Goal: Task Accomplishment & Management: Use online tool/utility

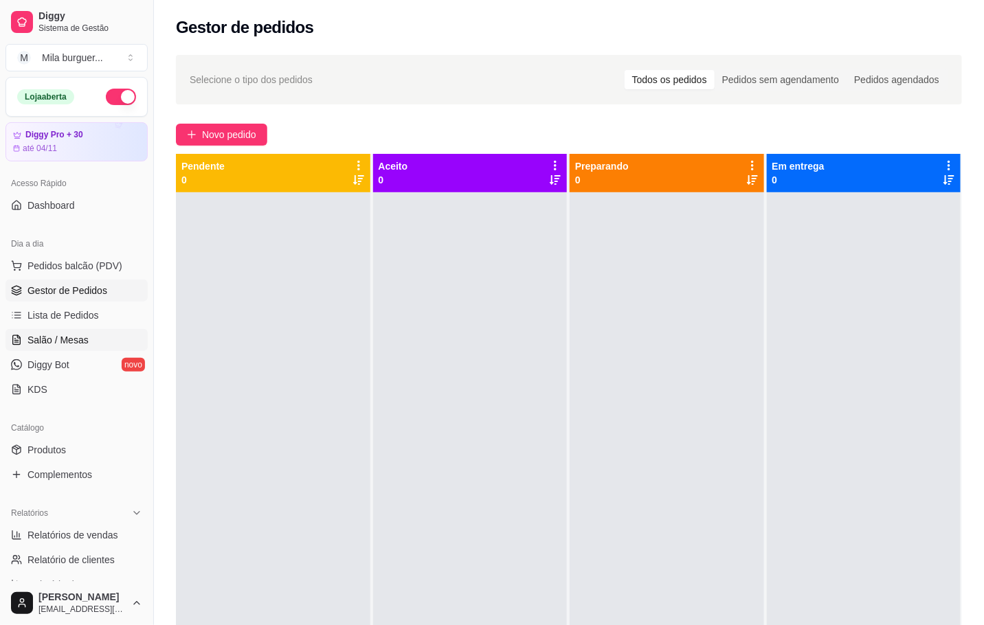
click at [52, 345] on span "Salão / Mesas" at bounding box center [57, 340] width 61 height 14
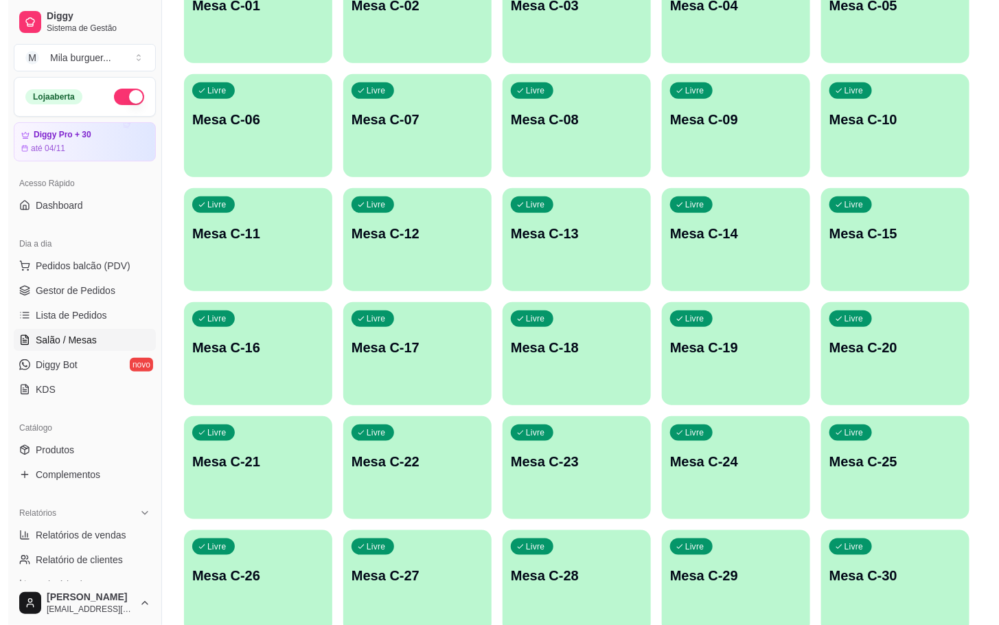
scroll to position [515, 0]
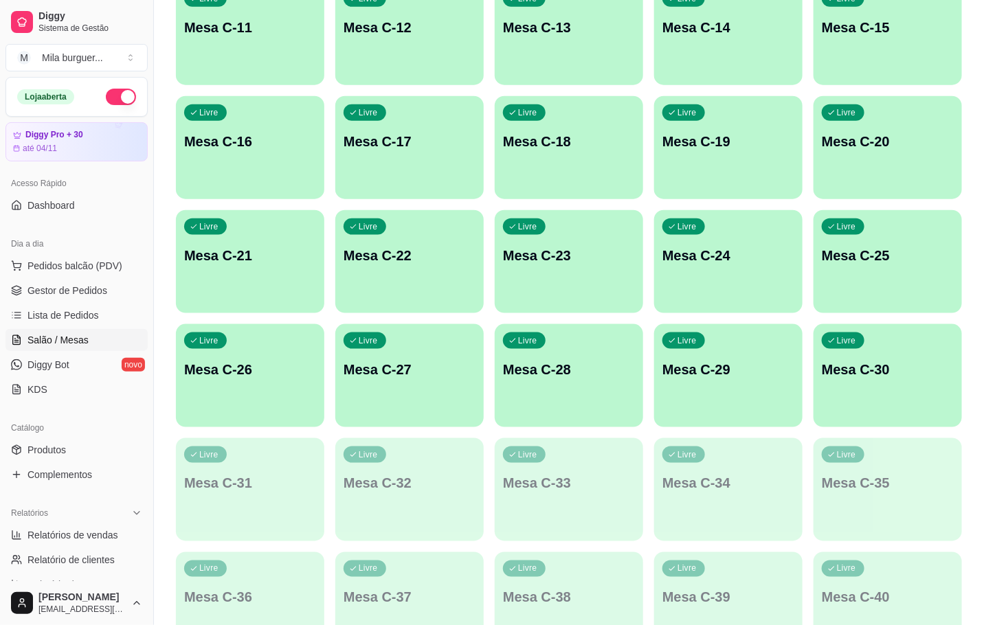
click at [831, 400] on div "Livre Mesa C-30" at bounding box center [887, 367] width 148 height 87
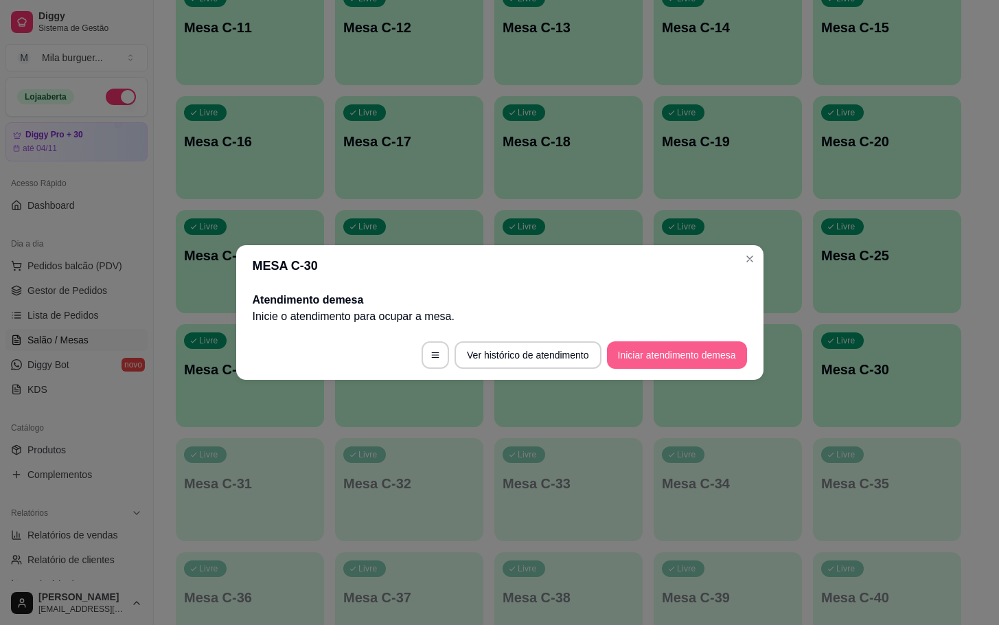
click at [690, 361] on button "Iniciar atendimento de mesa" at bounding box center [677, 354] width 140 height 27
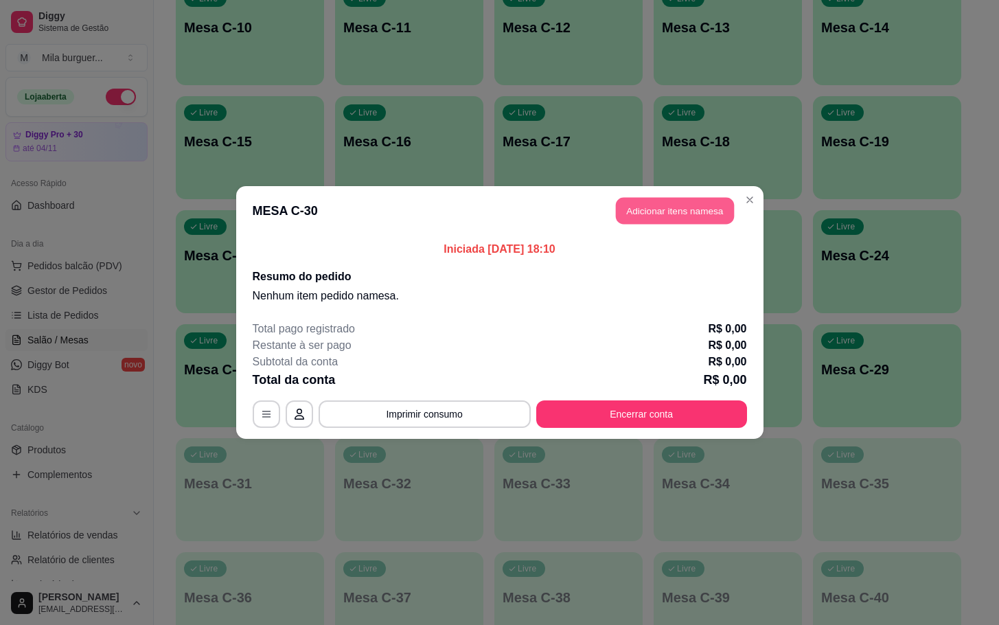
click at [664, 216] on button "Adicionar itens na mesa" at bounding box center [675, 211] width 118 height 27
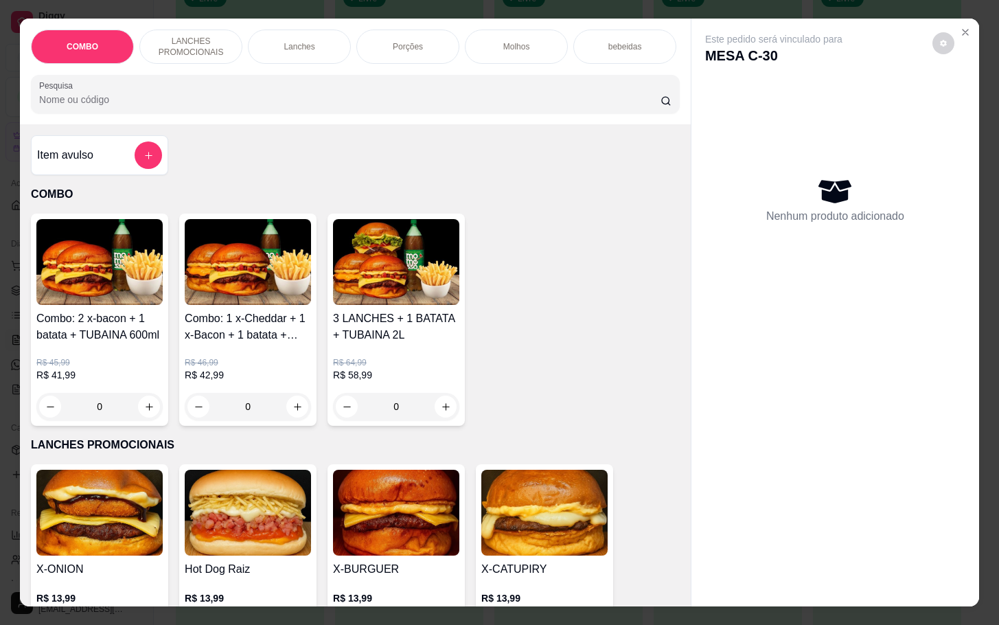
scroll to position [309, 0]
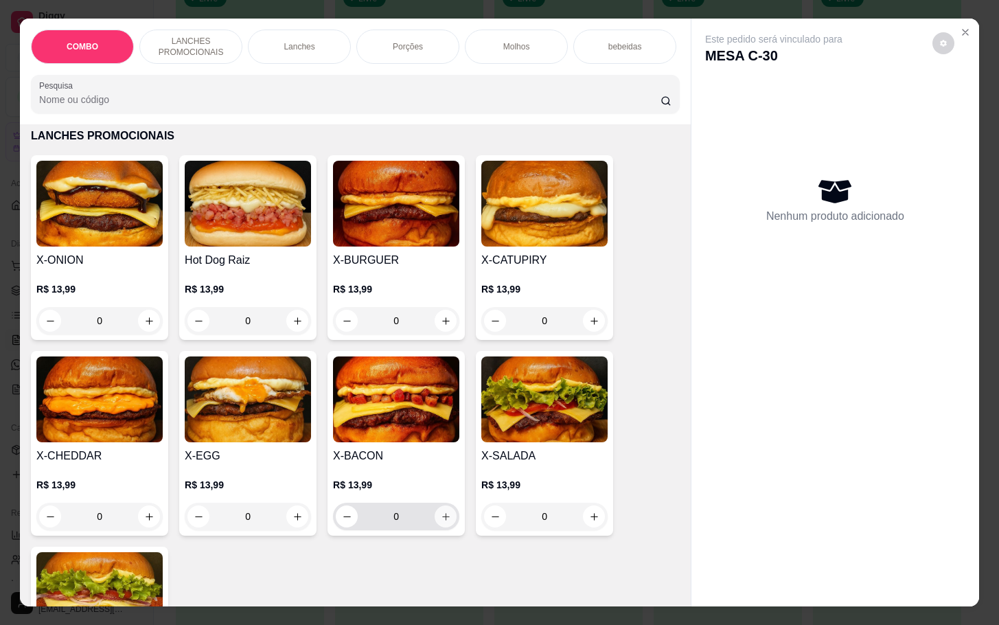
click at [435, 528] on button "increase-product-quantity" at bounding box center [446, 517] width 22 height 22
type input "1"
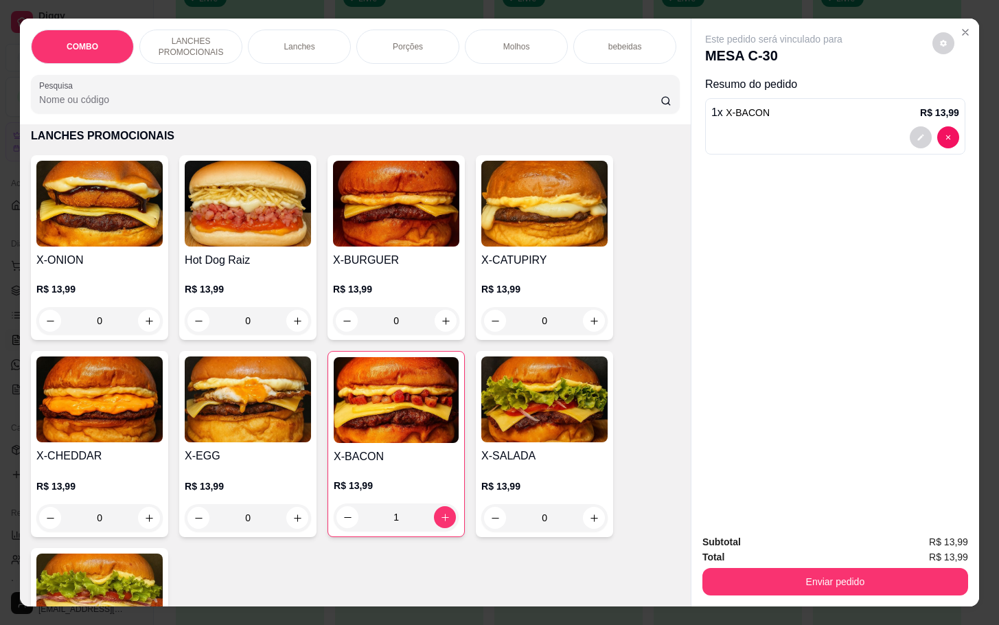
drag, startPoint x: 431, startPoint y: 528, endPoint x: 827, endPoint y: 431, distance: 408.2
click at [827, 431] on div "Este pedido será vinculado para MESA C-30 Resumo do pedido 1 x X-BACON R$ 13,99" at bounding box center [836, 271] width 288 height 504
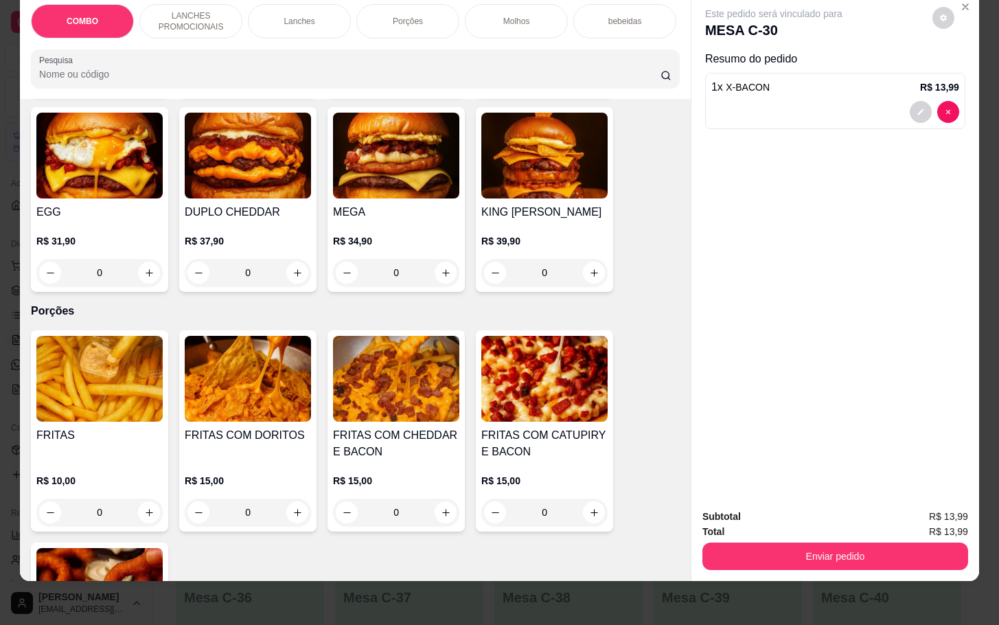
scroll to position [1442, 0]
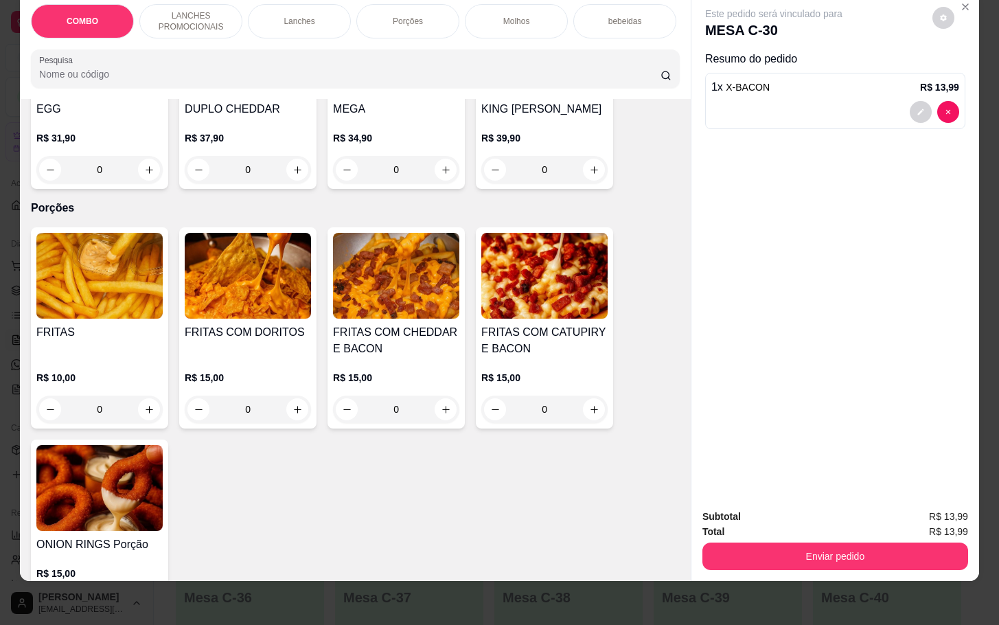
click at [262, 305] on img at bounding box center [248, 276] width 126 height 86
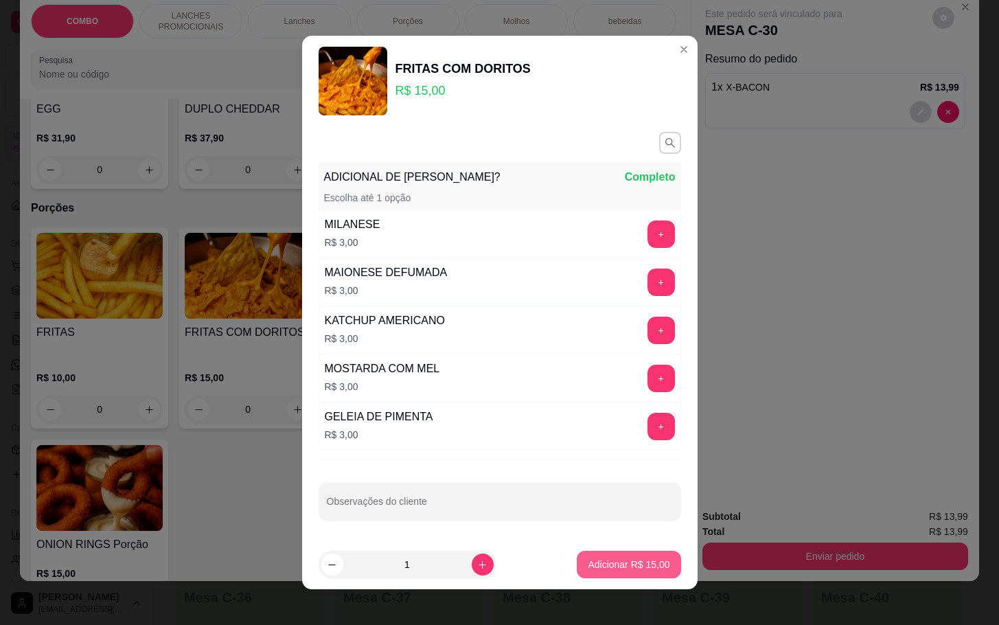
click at [589, 576] on button "Adicionar R$ 15,00" at bounding box center [629, 564] width 104 height 27
type input "1"
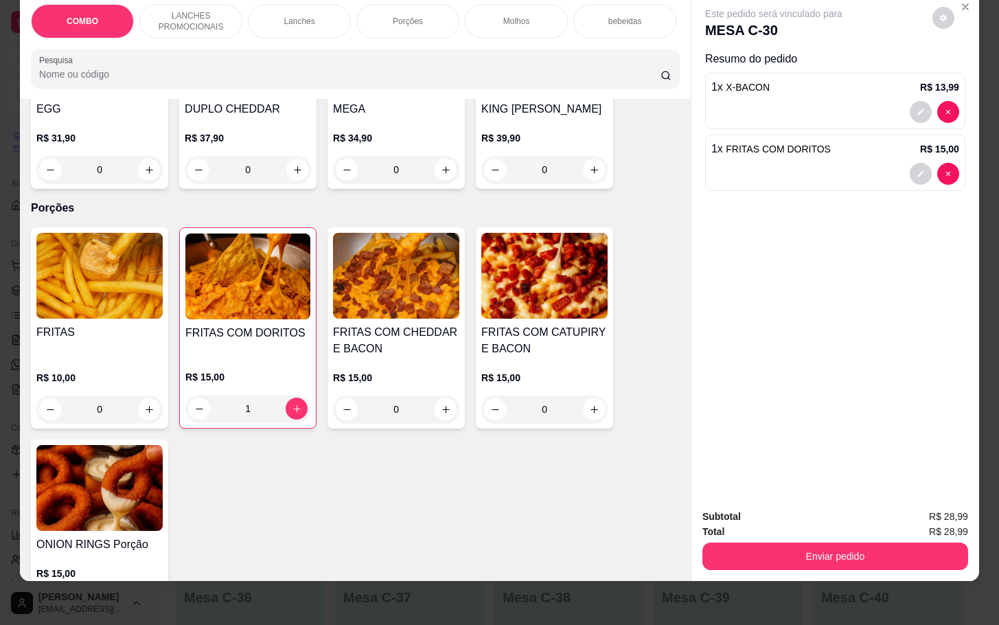
click at [645, 12] on div "bebeidas" at bounding box center [625, 21] width 103 height 34
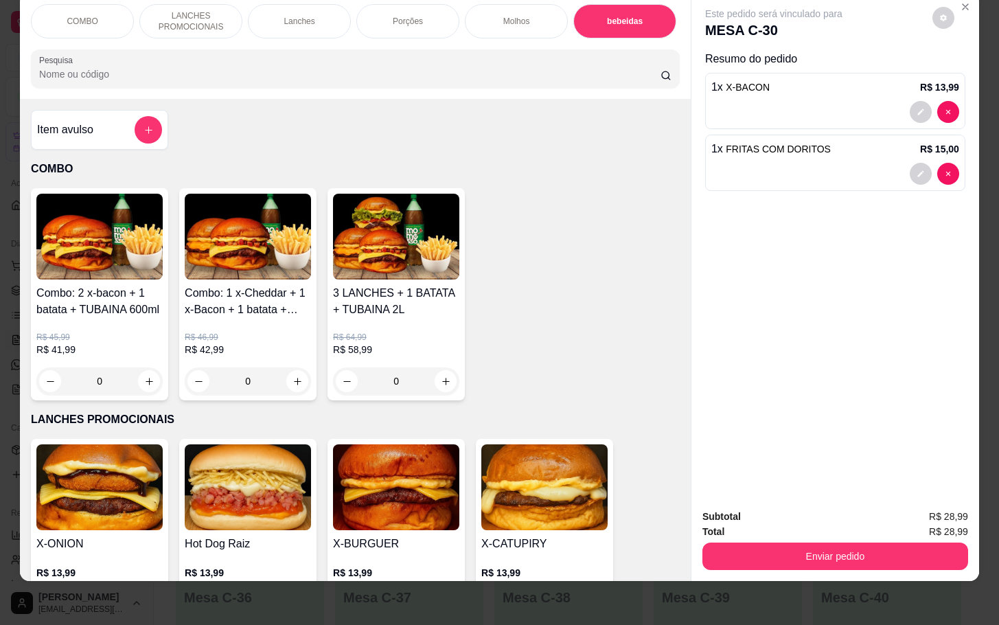
scroll to position [0, 0]
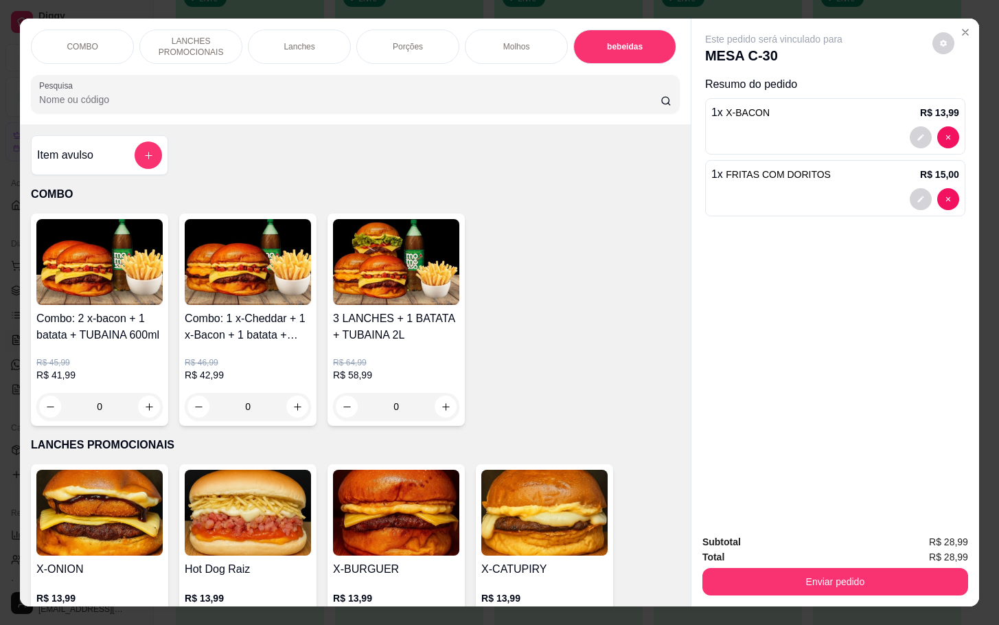
click at [113, 169] on div "Item avulso" at bounding box center [99, 155] width 125 height 27
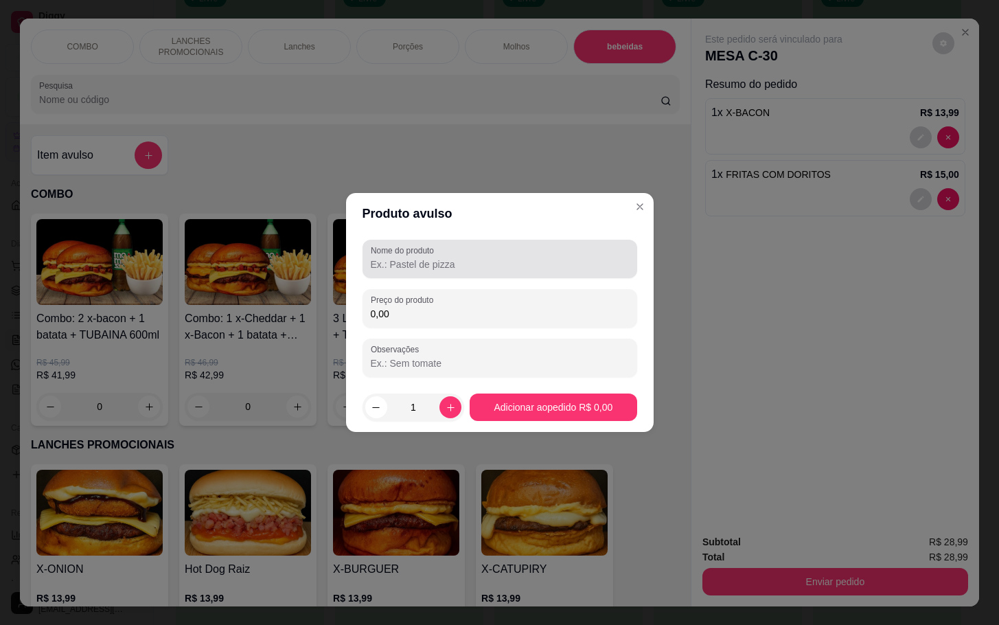
click at [398, 258] on input "Nome do produto" at bounding box center [500, 265] width 258 height 14
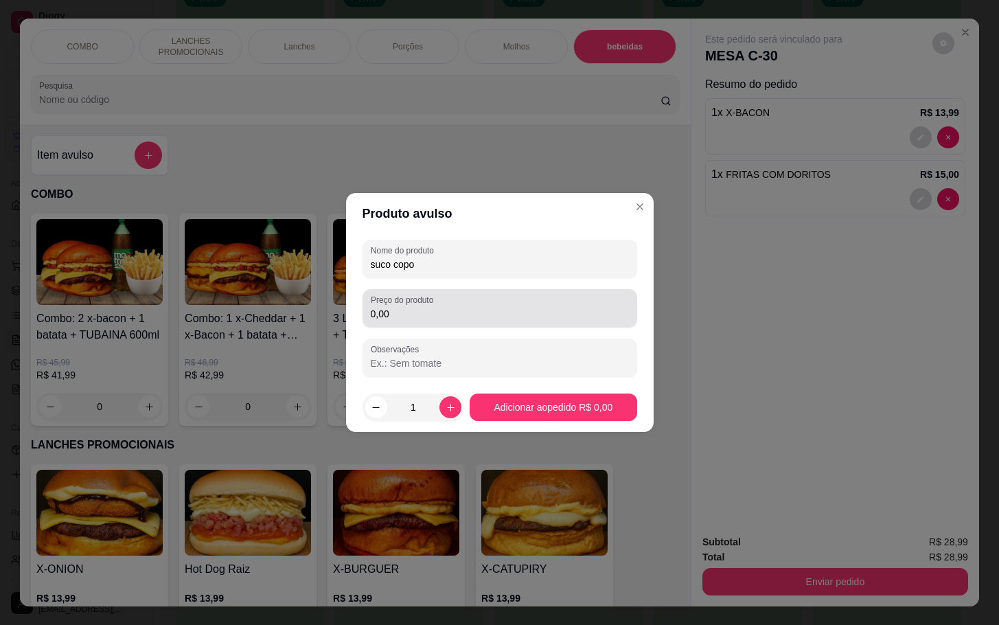
type input "suco copo"
click at [478, 324] on div "Preço do produto 0,00" at bounding box center [500, 308] width 275 height 38
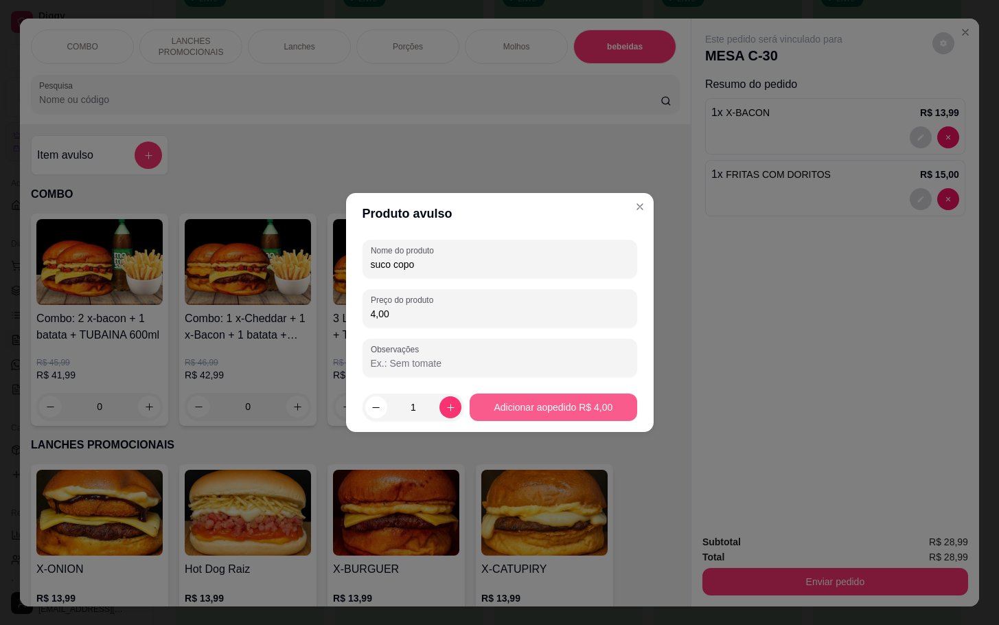
type input "4,00"
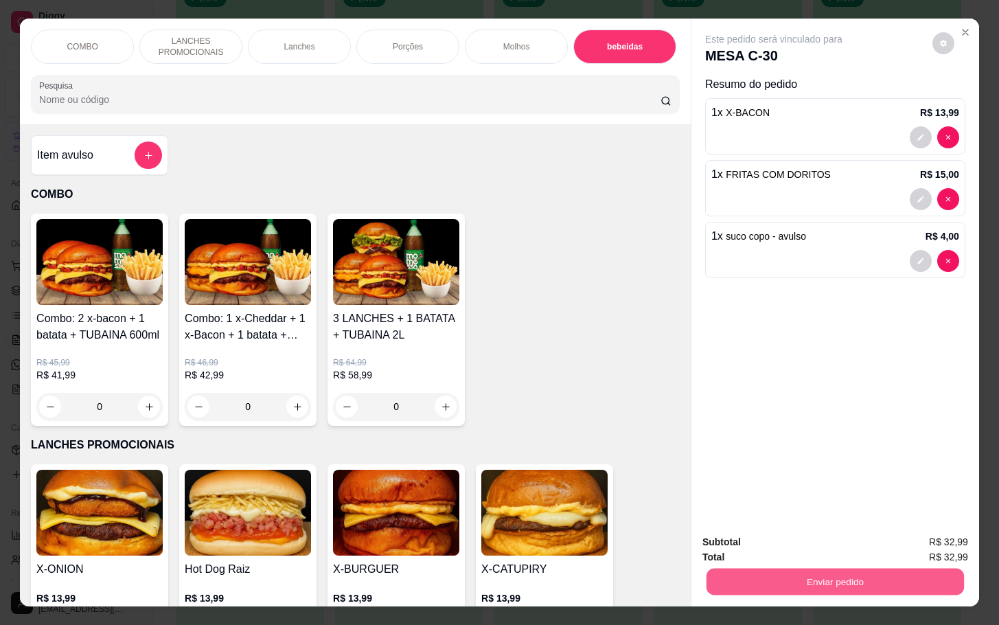
click at [759, 568] on button "Enviar pedido" at bounding box center [836, 581] width 258 height 27
click at [938, 536] on button "Enviar pedido" at bounding box center [931, 541] width 78 height 26
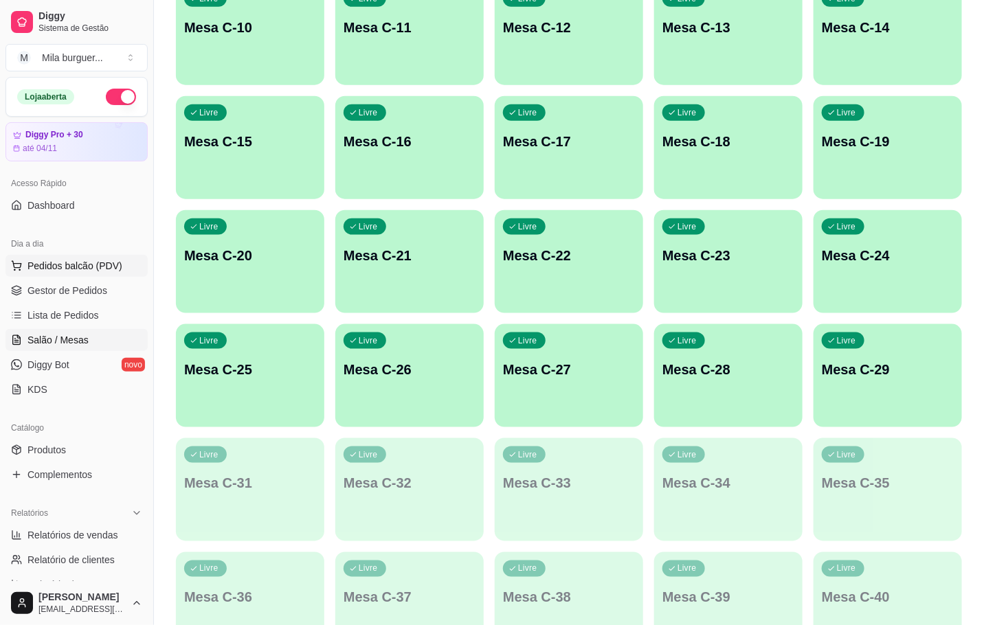
click at [68, 260] on span "Pedidos balcão (PDV)" at bounding box center [74, 266] width 95 height 14
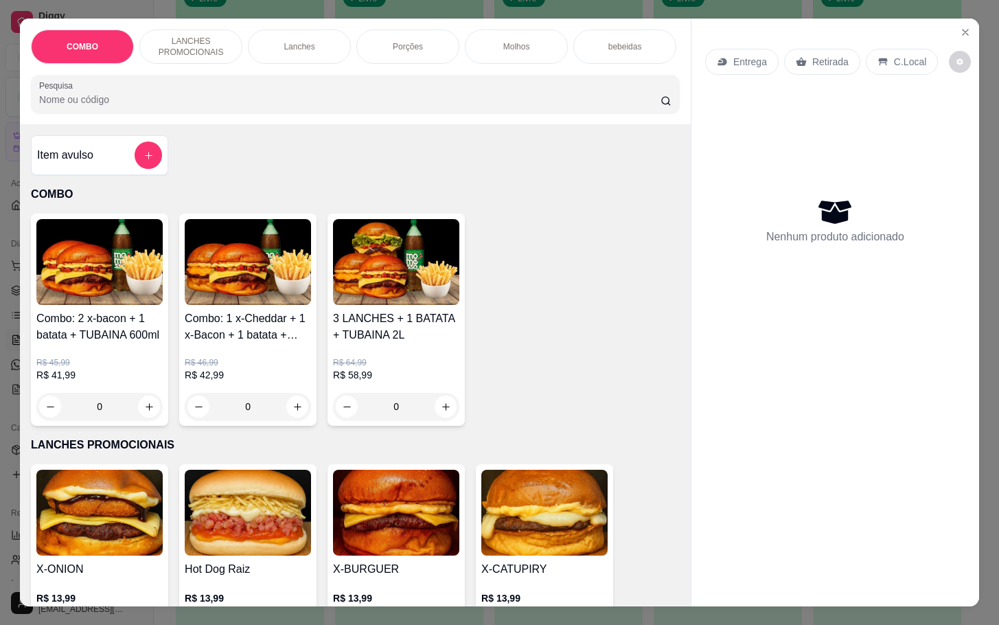
scroll to position [412, 0]
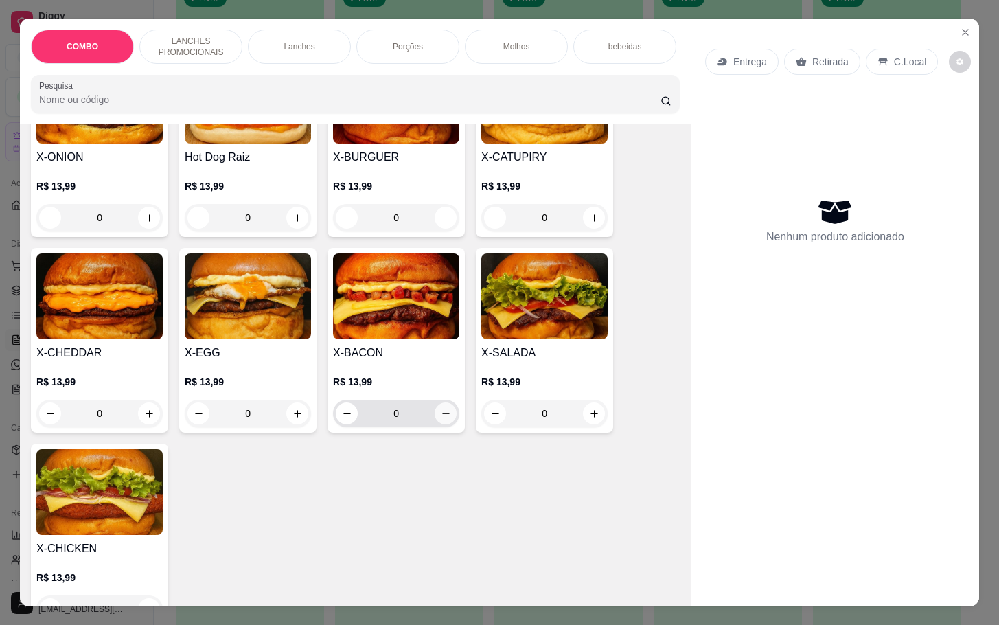
click at [444, 420] on button "increase-product-quantity" at bounding box center [446, 414] width 22 height 22
type input "1"
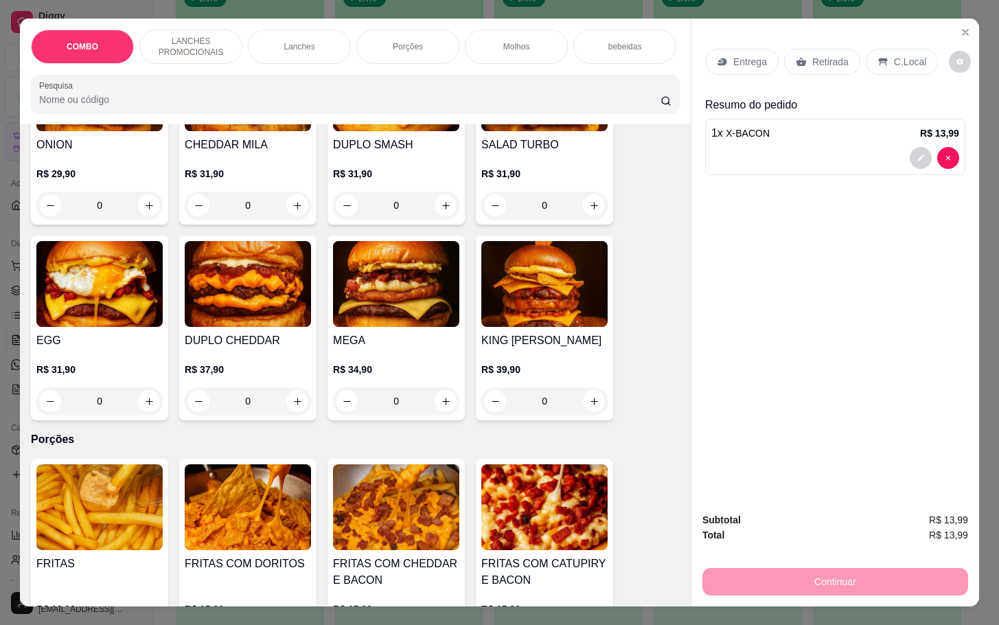
scroll to position [1339, 0]
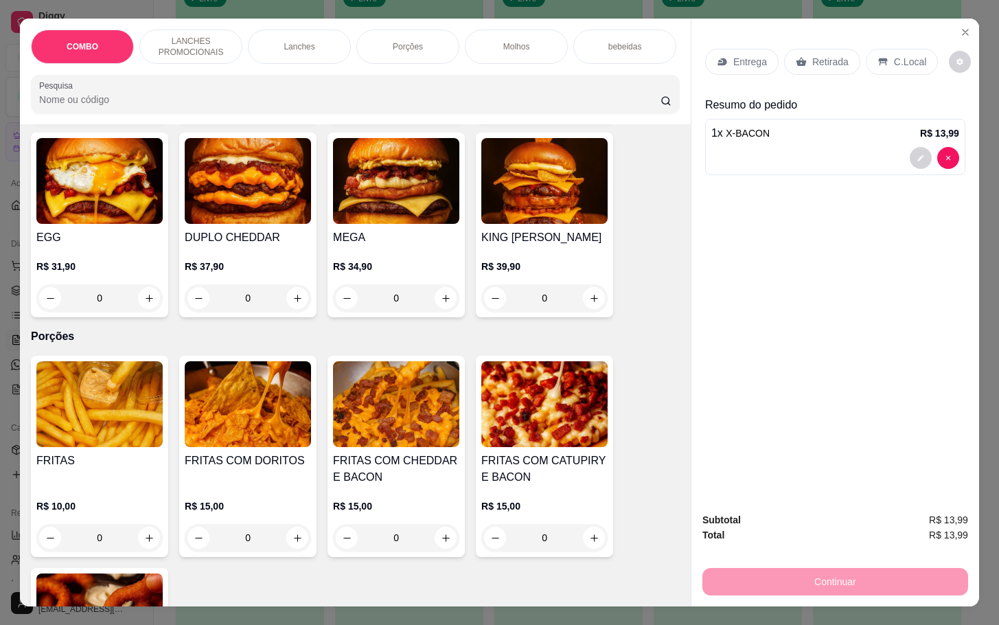
click at [437, 547] on div "0" at bounding box center [396, 537] width 126 height 27
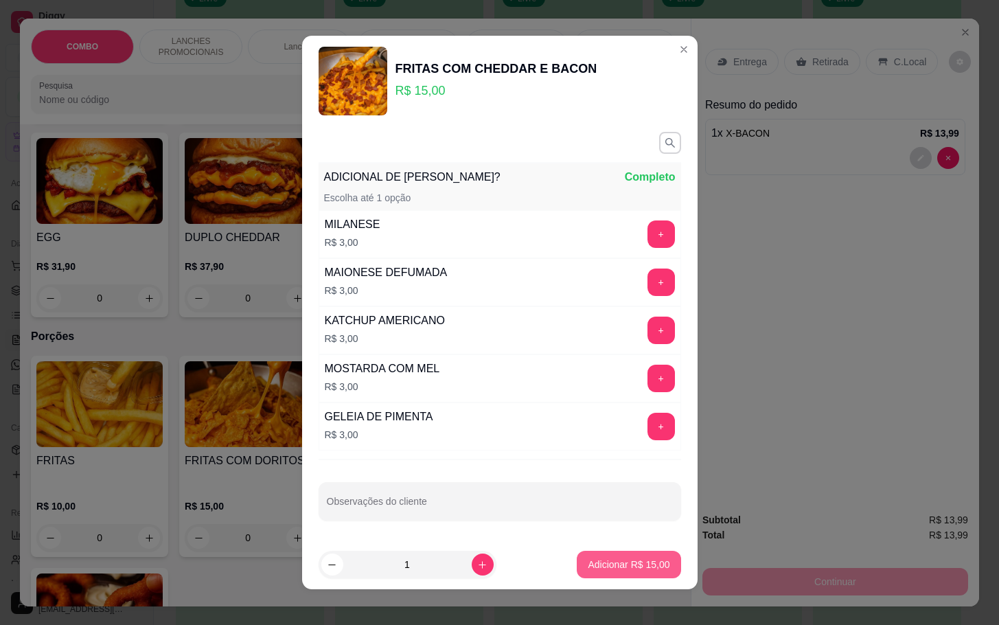
click at [596, 571] on p "Adicionar R$ 15,00" at bounding box center [629, 565] width 82 height 14
type input "1"
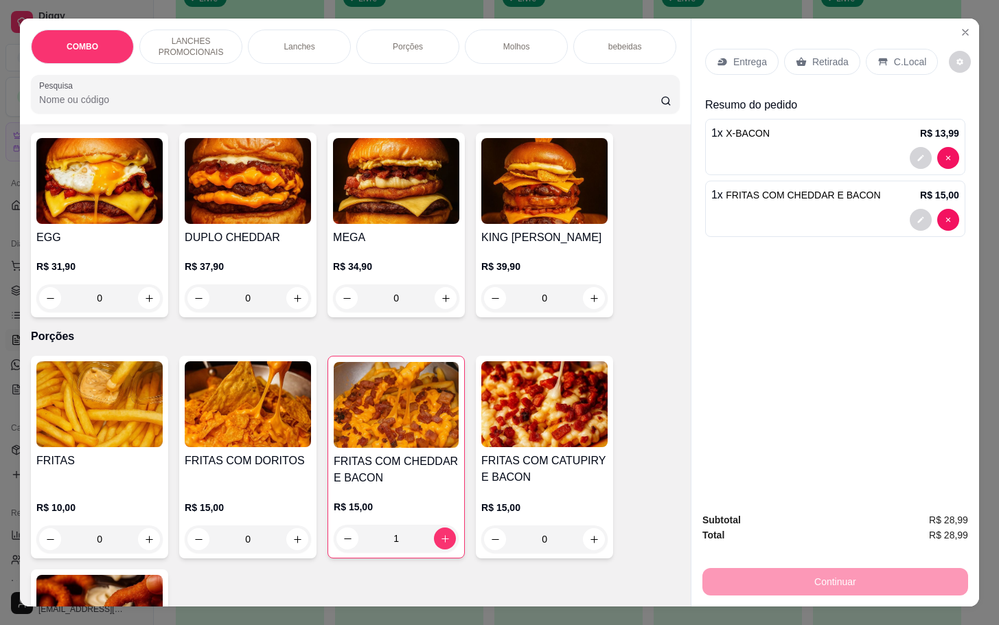
click at [756, 49] on div "Entrega" at bounding box center [741, 62] width 73 height 26
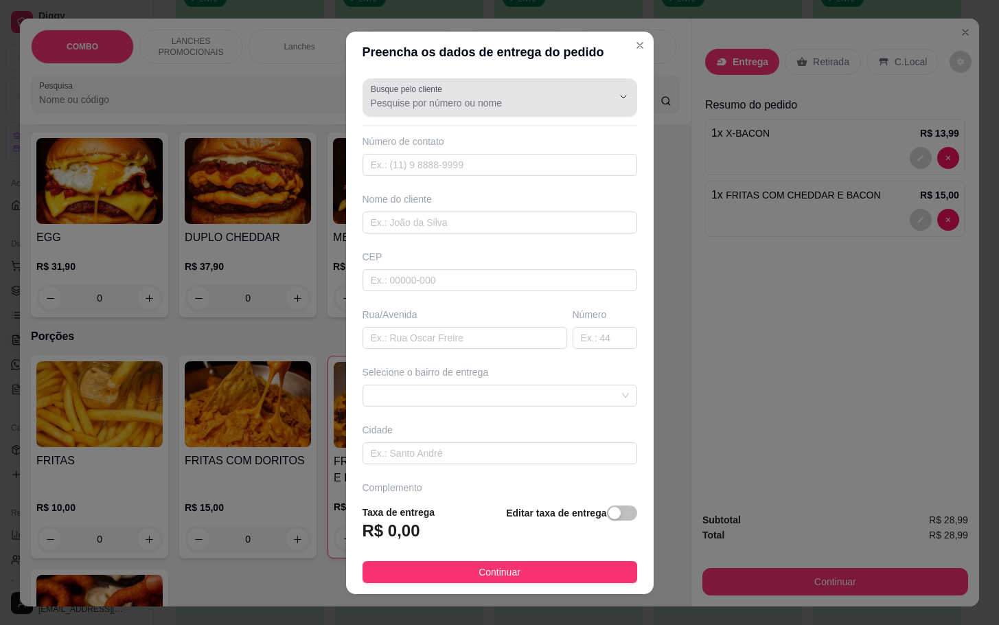
click at [488, 93] on div at bounding box center [500, 97] width 258 height 27
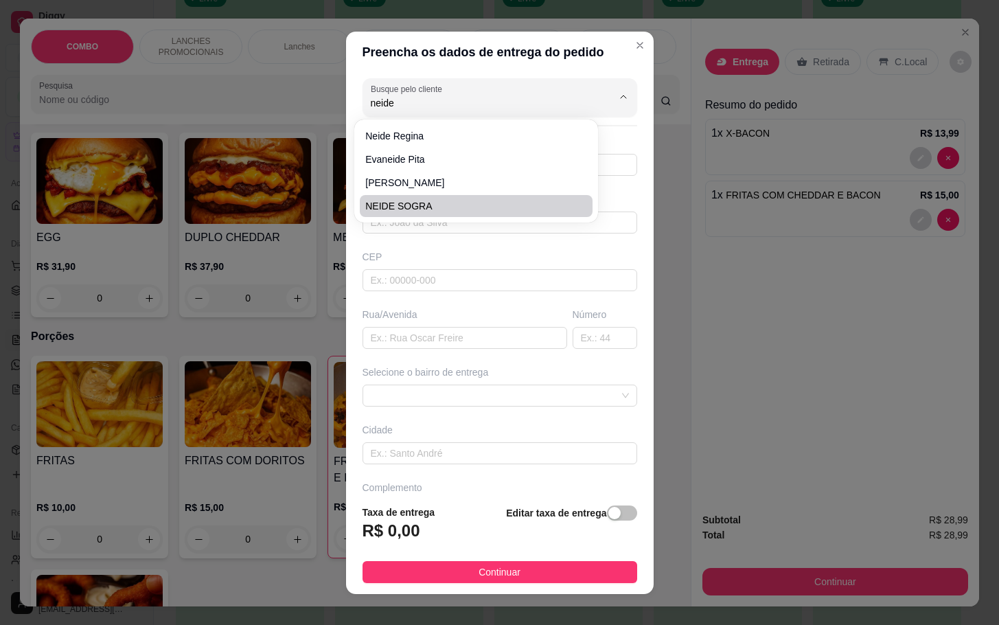
click at [429, 206] on span "NEIDE SOGRA" at bounding box center [469, 206] width 208 height 14
type input "NEIDE SOGRA"
type input "15997410558"
type input "NEIDE SOGRA"
type input "18076260"
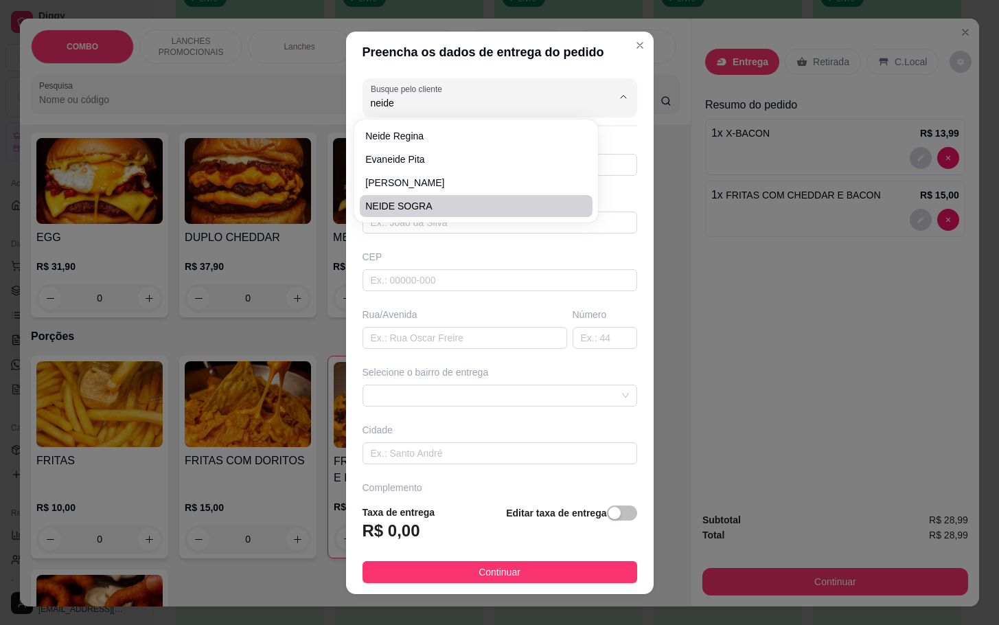
type input "Rua [PERSON_NAME]"
type input "1200"
type input "SOROCABA"
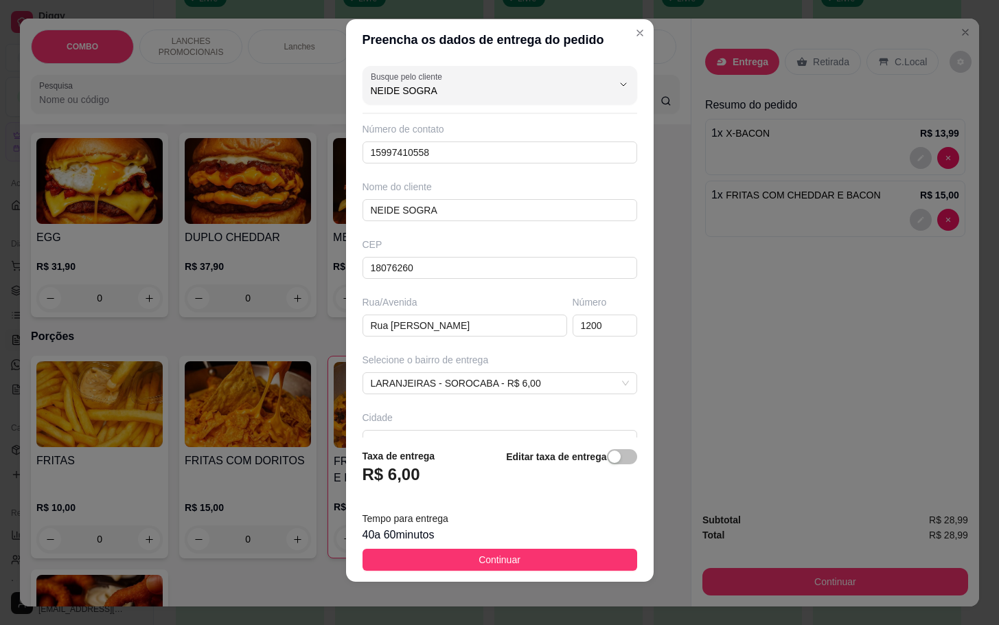
scroll to position [89, 0]
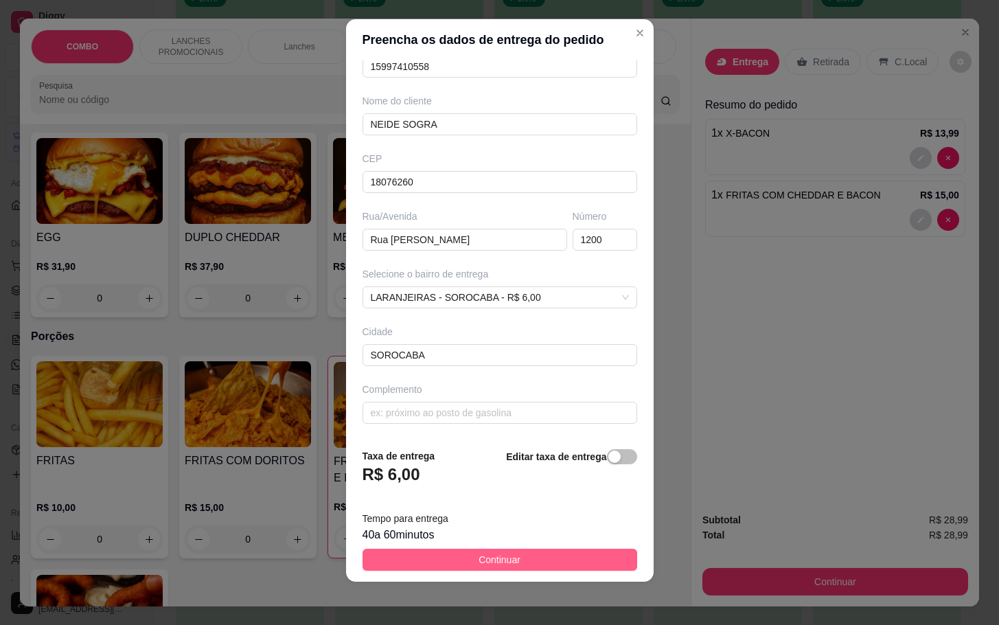
type input "NEIDE SOGRA"
click at [513, 567] on button "Continuar" at bounding box center [500, 560] width 275 height 22
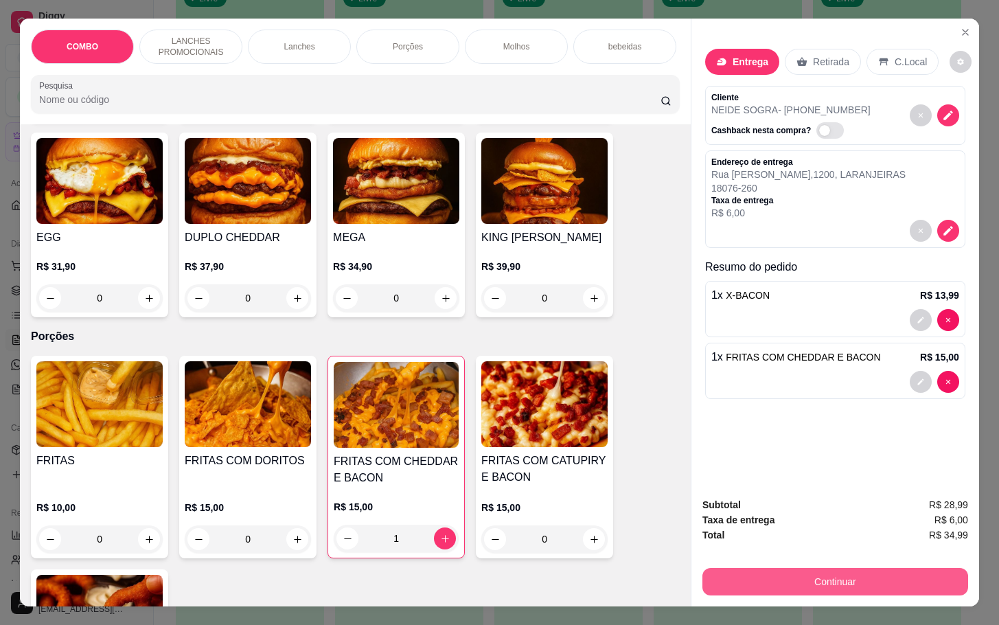
click at [829, 573] on button "Continuar" at bounding box center [836, 581] width 266 height 27
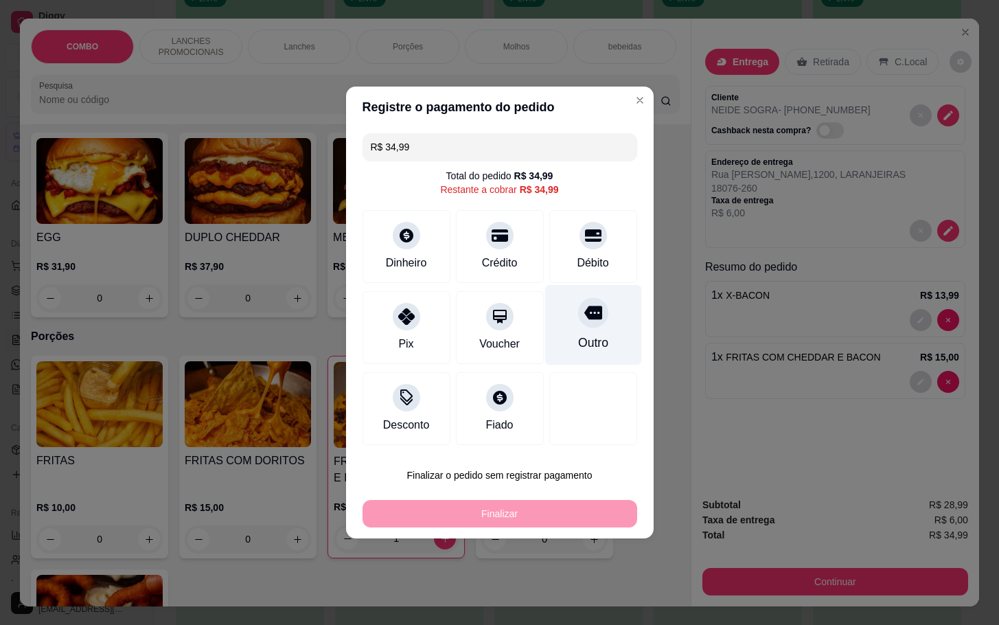
click at [583, 332] on div "Outro" at bounding box center [593, 325] width 97 height 80
type input "R$ 0,00"
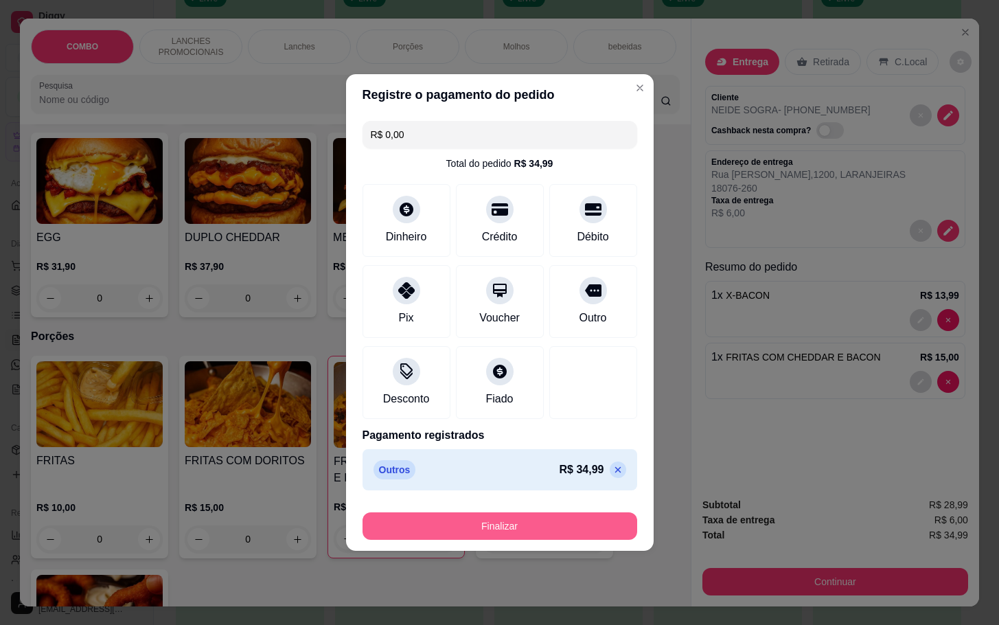
click at [548, 524] on button "Finalizar" at bounding box center [500, 525] width 275 height 27
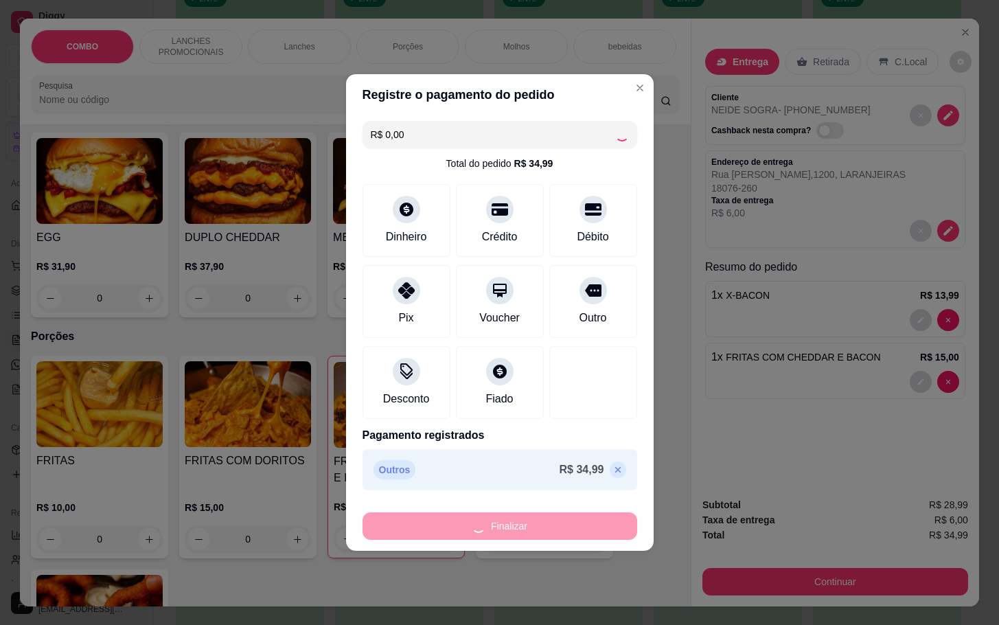
type input "0"
type input "-R$ 34,99"
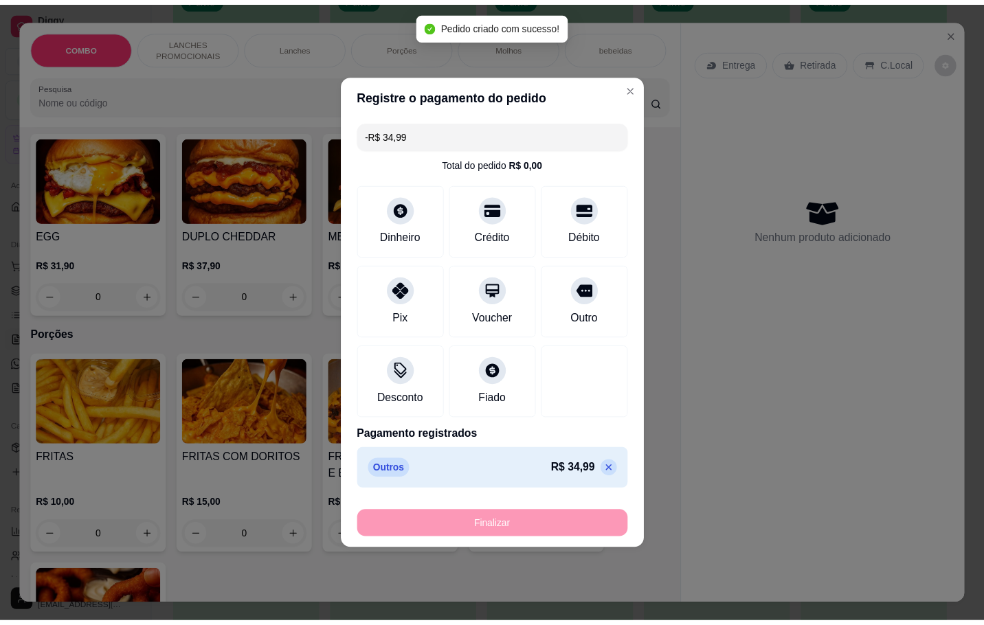
scroll to position [1337, 0]
